Goal: Check status: Check status

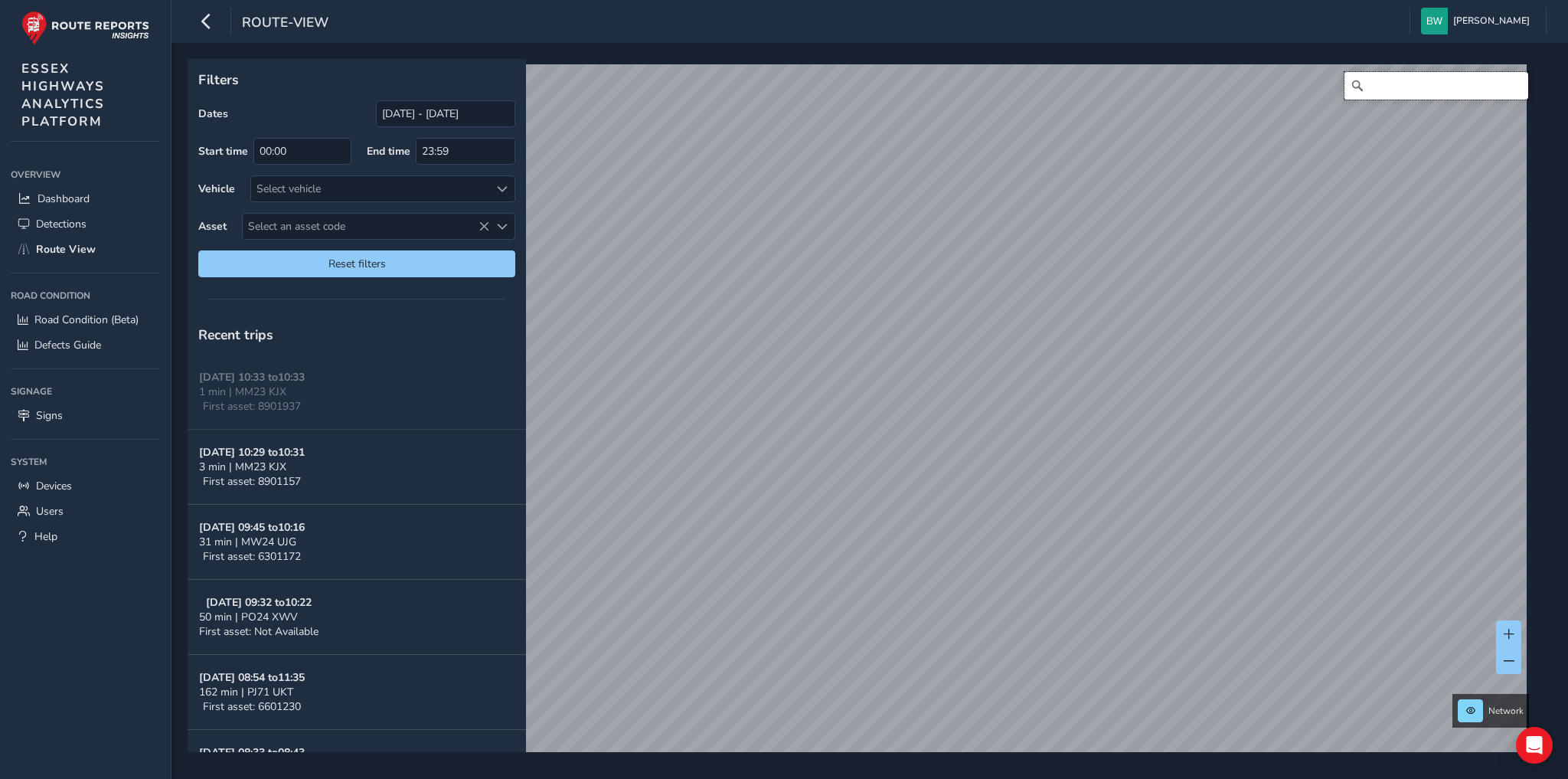
click at [1370, 88] on input "Search" at bounding box center [1437, 86] width 184 height 27
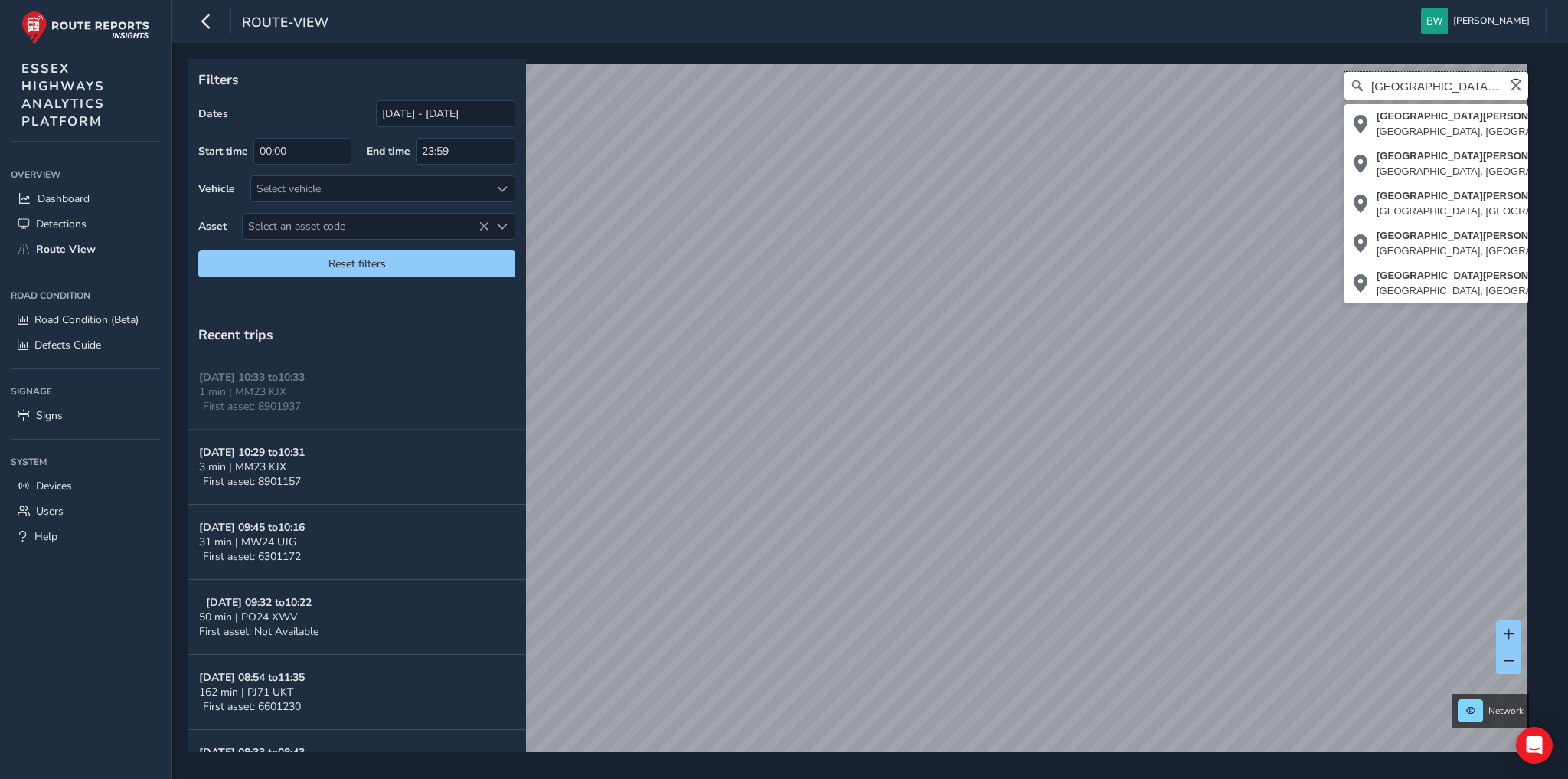
scroll to position [0, 5]
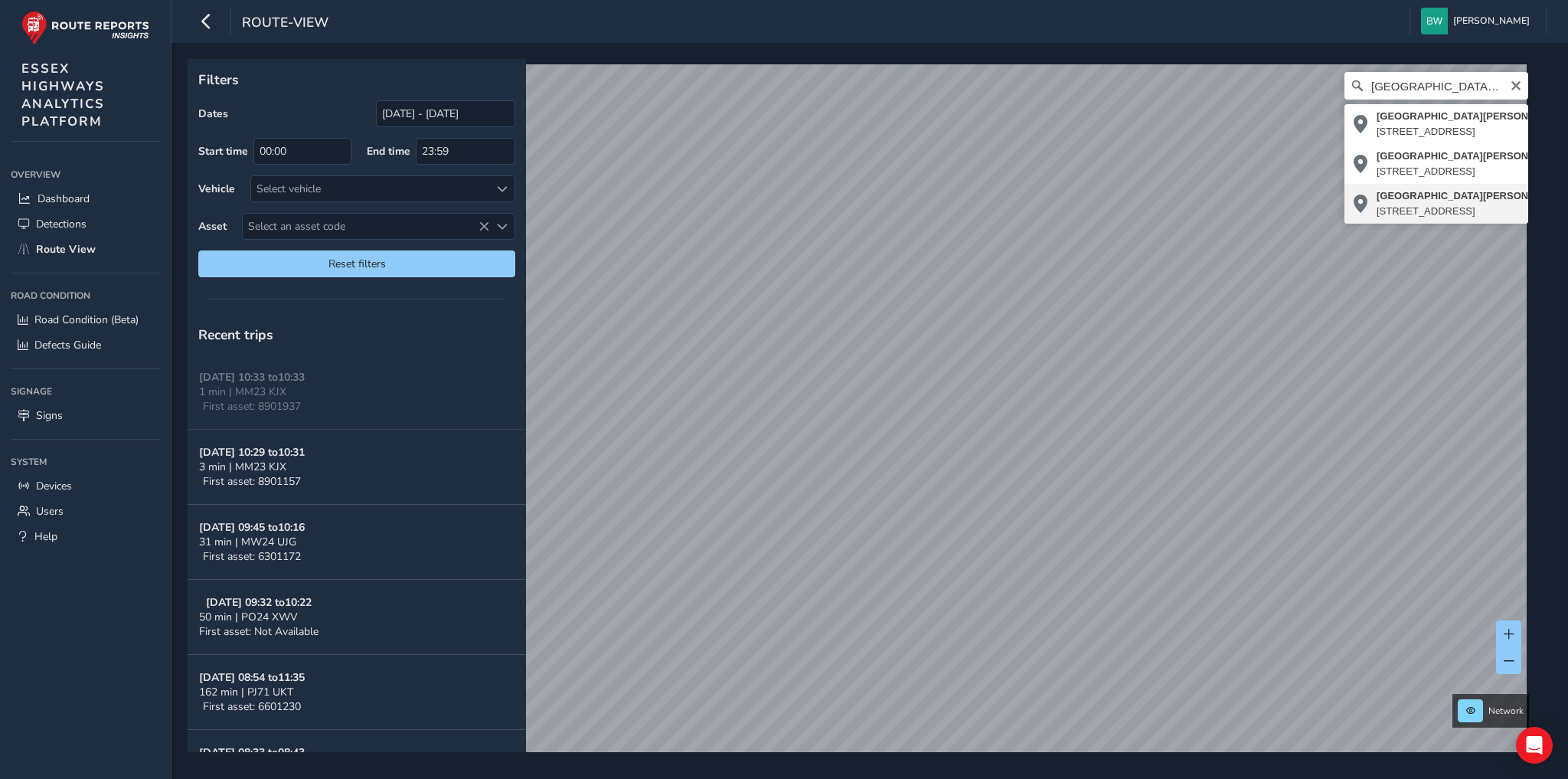
type input "[STREET_ADDRESS][PERSON_NAME]"
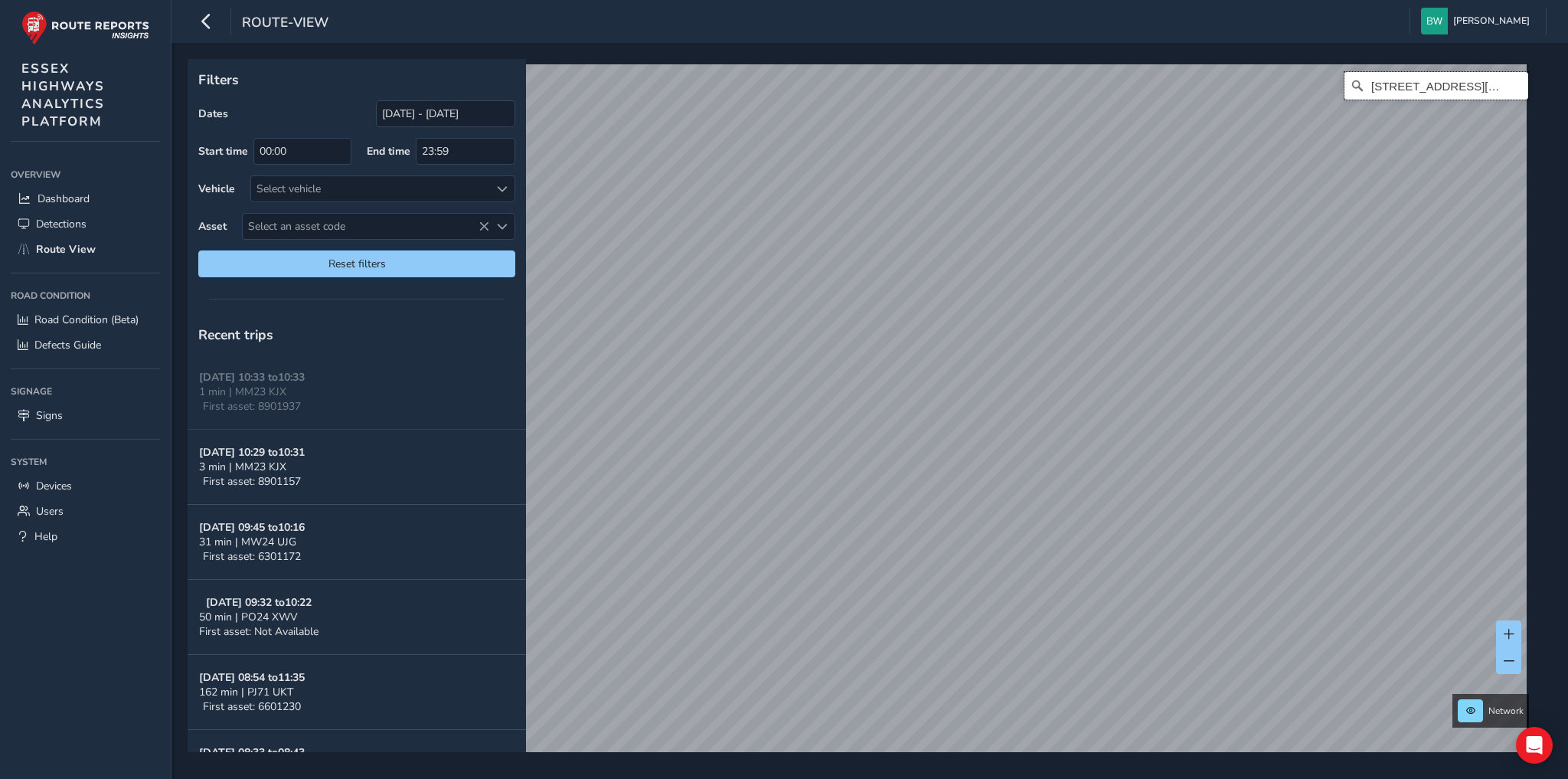
scroll to position [0, 0]
click at [1036, 533] on link "[DATE] 11:52" at bounding box center [1062, 537] width 61 height 14
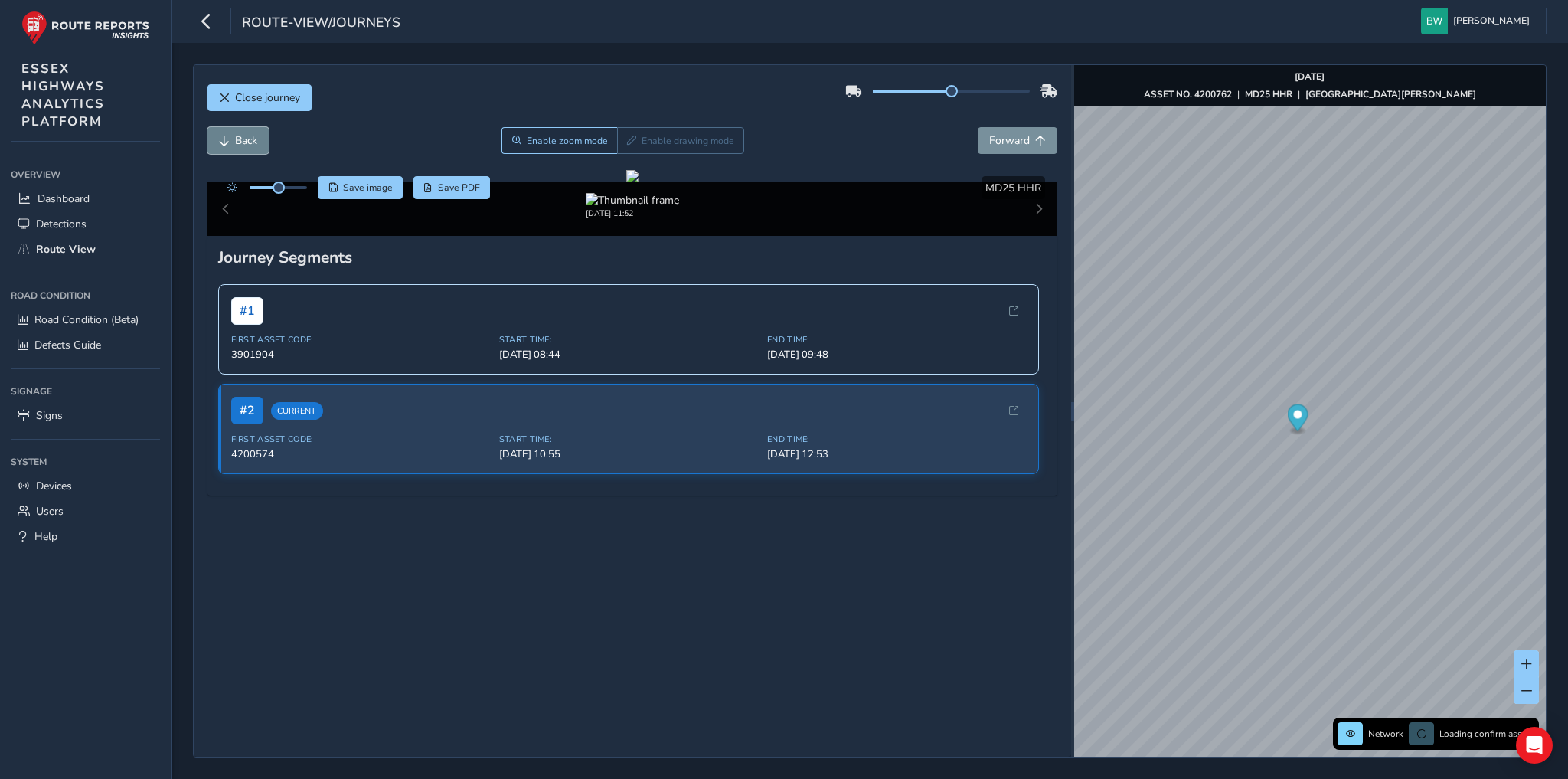
click at [256, 138] on span "Back" at bounding box center [246, 140] width 22 height 14
